Goal: Task Accomplishment & Management: Manage account settings

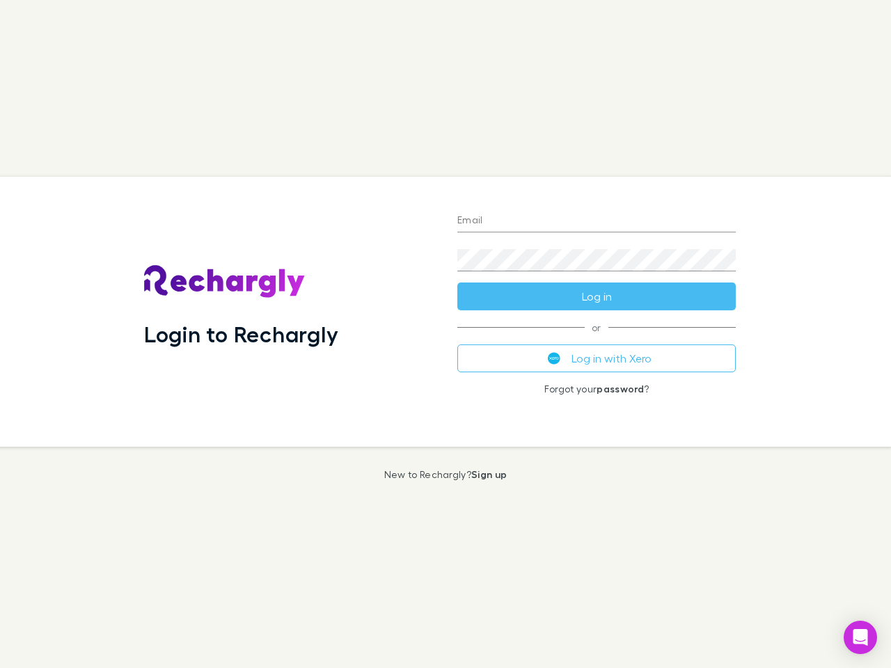
click at [446, 334] on div "Login to Rechargly" at bounding box center [289, 312] width 313 height 270
click at [597, 221] on input "Email" at bounding box center [596, 221] width 278 height 22
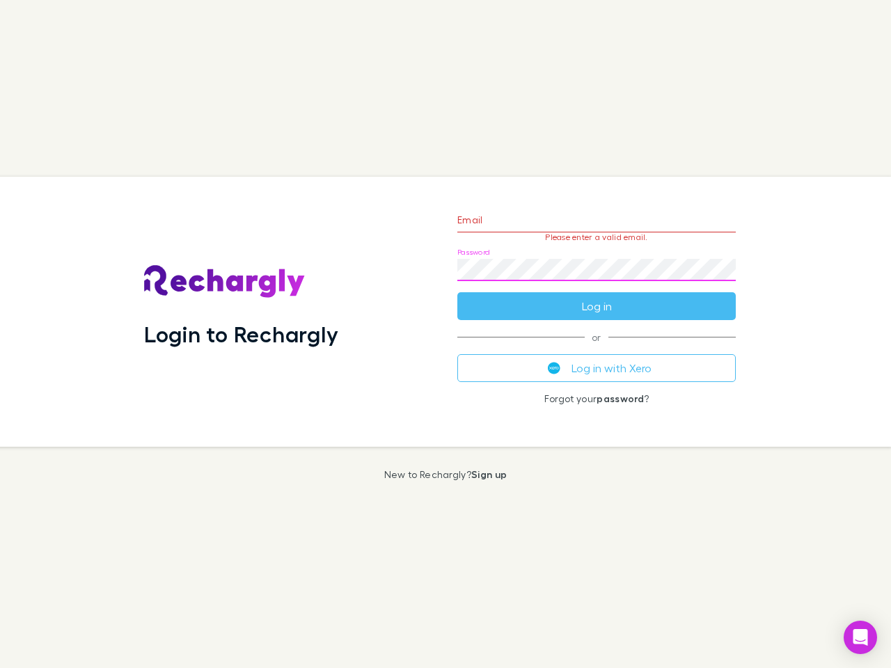
click at [597, 297] on form "Email Please enter a valid email. Password Log in" at bounding box center [596, 259] width 278 height 121
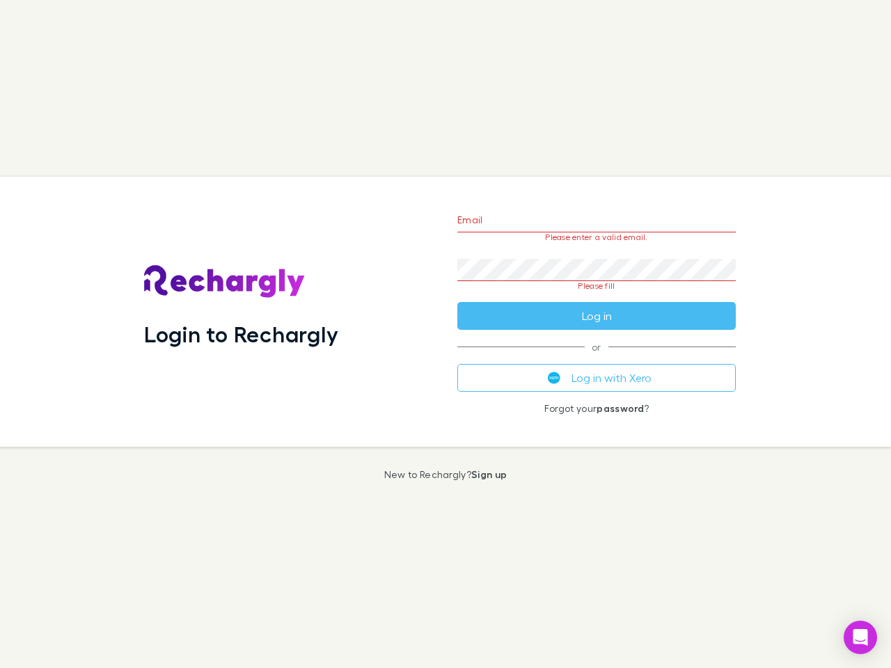
click at [597, 359] on div "Email Please enter a valid email. Password Please fill Log in or Log in with Xe…" at bounding box center [596, 312] width 301 height 270
click at [861, 638] on icon "Open Intercom Messenger" at bounding box center [861, 637] width 15 height 17
